Goal: Find specific page/section: Find specific page/section

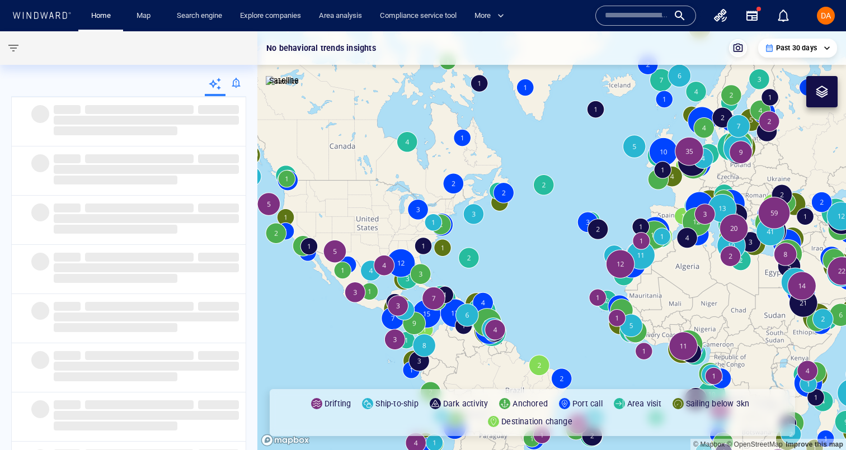
click at [640, 20] on input "text" at bounding box center [637, 15] width 64 height 17
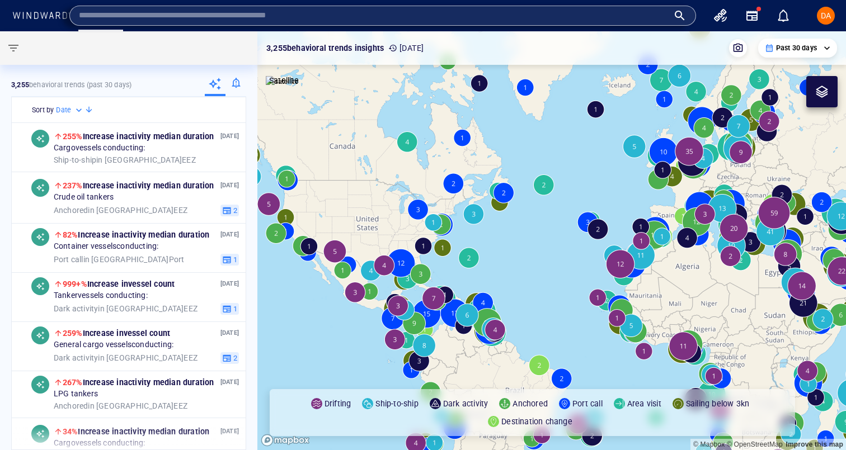
paste input "*******"
type input "*******"
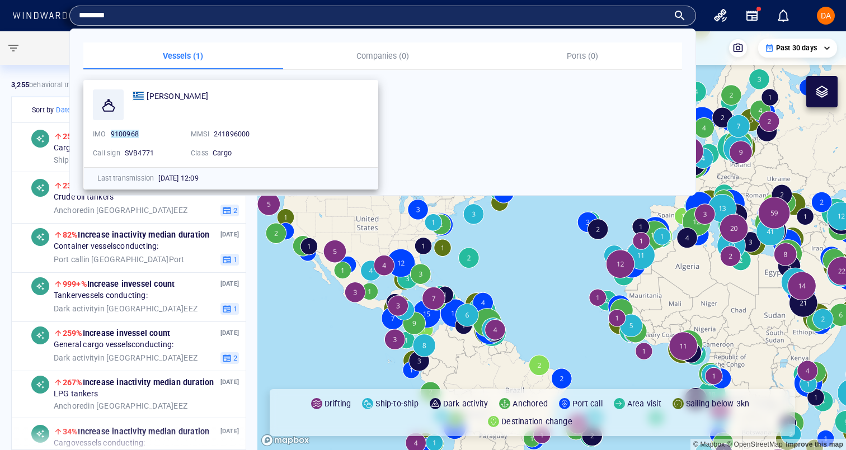
click at [125, 131] on mark "9100968" at bounding box center [125, 134] width 28 height 8
click at [157, 100] on span "[PERSON_NAME]" at bounding box center [178, 96] width 62 height 9
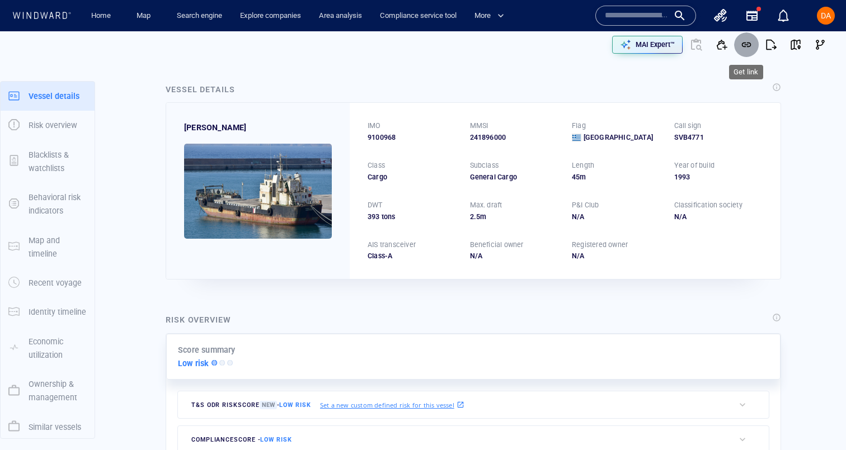
click at [742, 48] on span "button" at bounding box center [746, 44] width 11 height 11
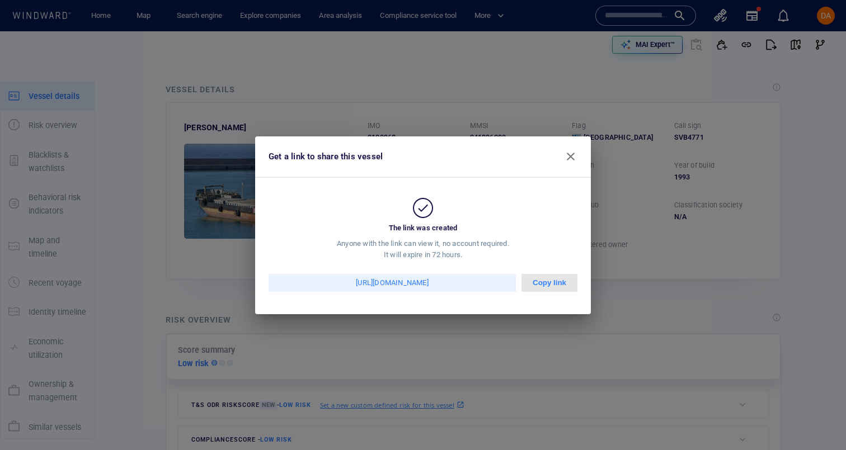
click at [549, 289] on div "Copy link" at bounding box center [549, 283] width 56 height 18
click at [571, 154] on span "button" at bounding box center [570, 156] width 13 height 13
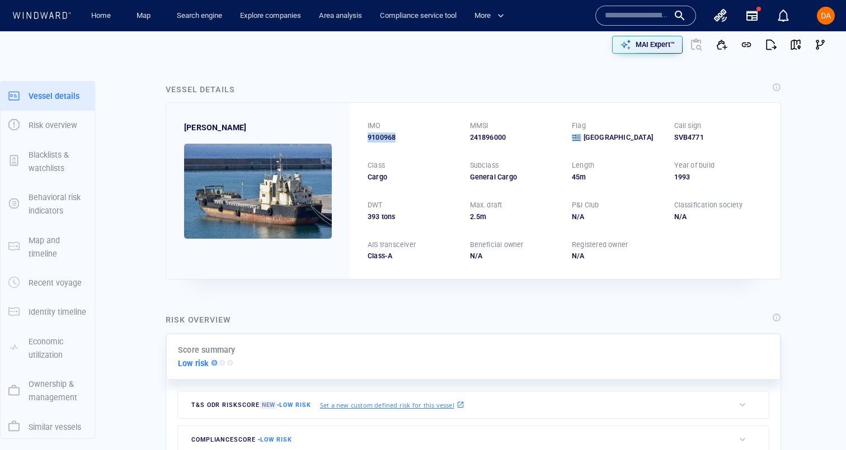
drag, startPoint x: 405, startPoint y: 137, endPoint x: 367, endPoint y: 137, distance: 37.5
click at [367, 137] on div "IMO 9100968 MMSI 241896000 Flag Greece Call sign SVB4771 Class Cargo Subclass G…" at bounding box center [565, 191] width 431 height 176
copy span "9100968"
click at [742, 44] on span "button" at bounding box center [746, 44] width 11 height 11
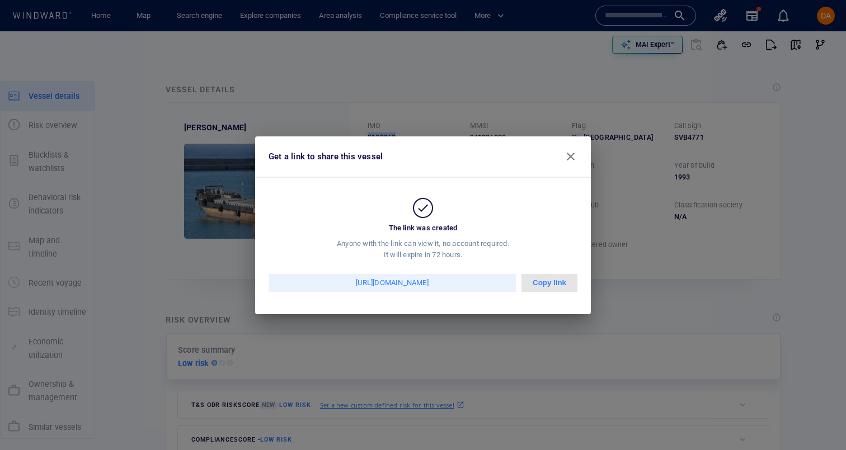
click at [541, 283] on div "Copy link" at bounding box center [549, 283] width 56 height 18
